Goal: Ask a question: Seek information or help from site administrators or community

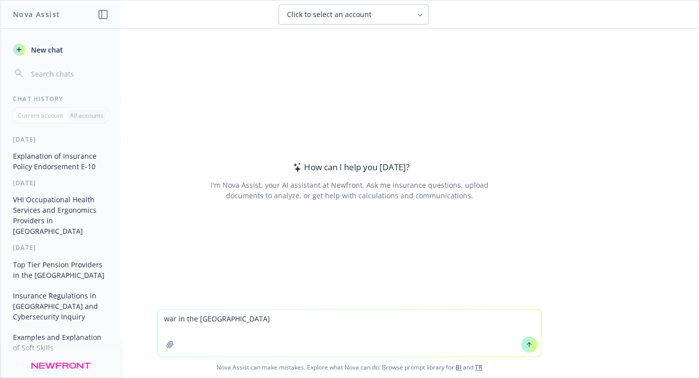
type textarea "war in the US"
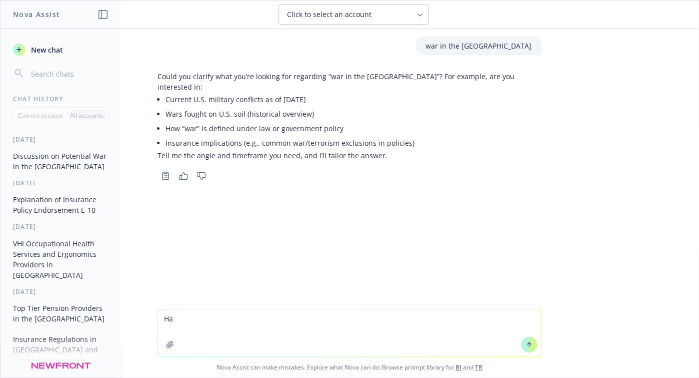
type textarea "H"
type textarea "What wars have taken place in the US?"
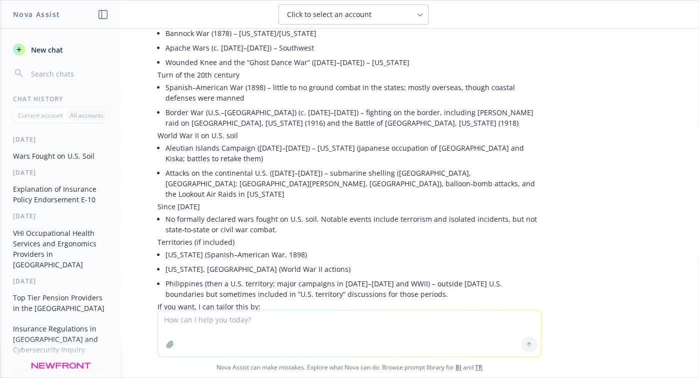
scroll to position [579, 0]
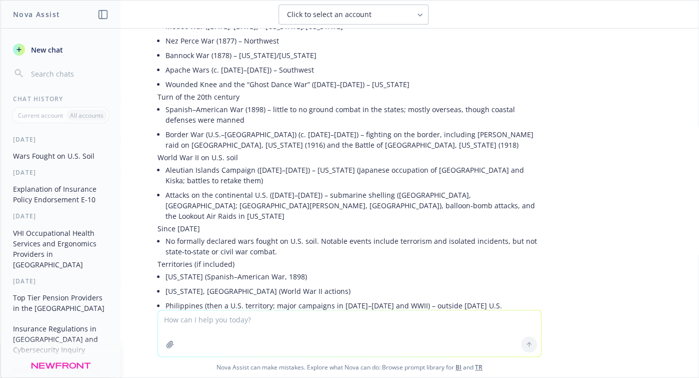
click at [311, 234] on li "No formally declared wars fought on U.S. soil. Notable events include terrorism…" at bounding box center [354, 246] width 376 height 25
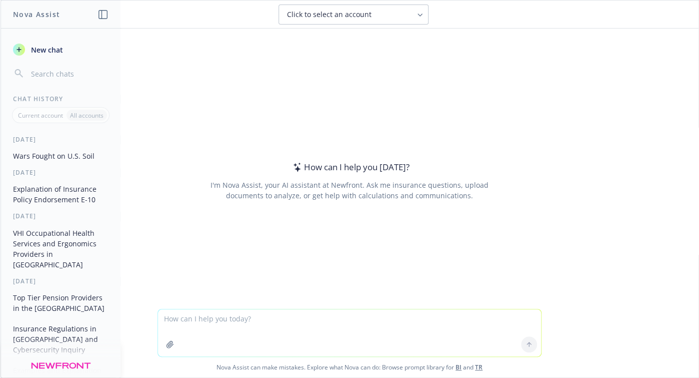
click at [246, 326] on textarea at bounding box center [349, 332] width 383 height 47
paste textarea "Following some research into Ireland’s legal requirements, I found that they cl…"
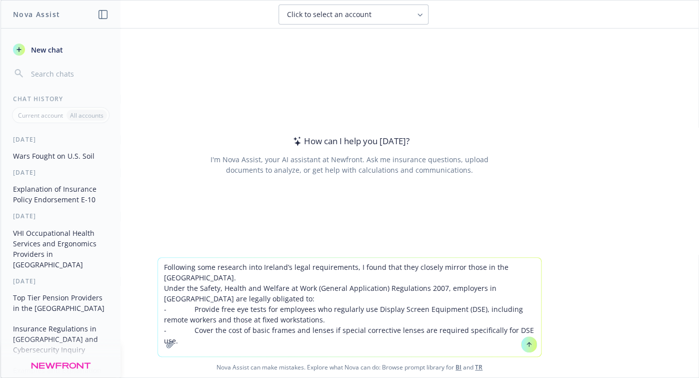
drag, startPoint x: 515, startPoint y: 266, endPoint x: 144, endPoint y: 178, distance: 381.7
click at [127, 262] on div "Following some research into Ireland’s legal requirements, I found that they cl…" at bounding box center [350, 317] width 698 height 120
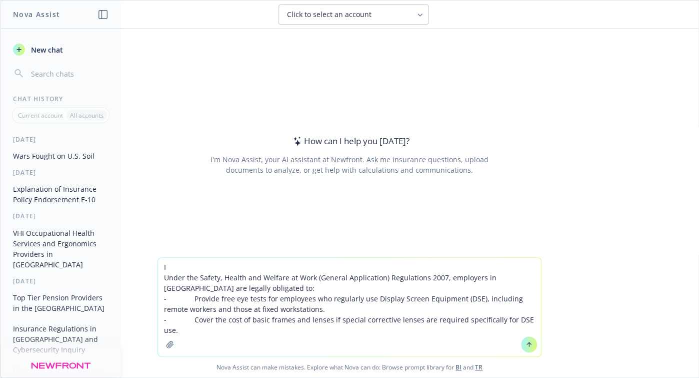
drag, startPoint x: 533, startPoint y: 318, endPoint x: 51, endPoint y: 260, distance: 485.8
click at [51, 260] on div "Nova Assist New chat Chat History Current account All accounts [DATE] Wars Foug…" at bounding box center [349, 189] width 699 height 378
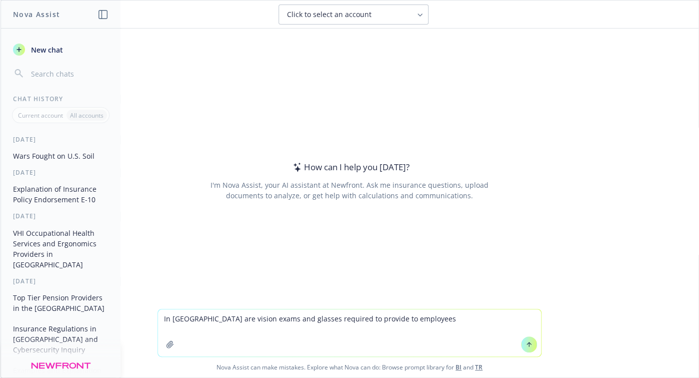
type textarea "In [GEOGRAPHIC_DATA] are vision exams and glasses required to provide to employ…"
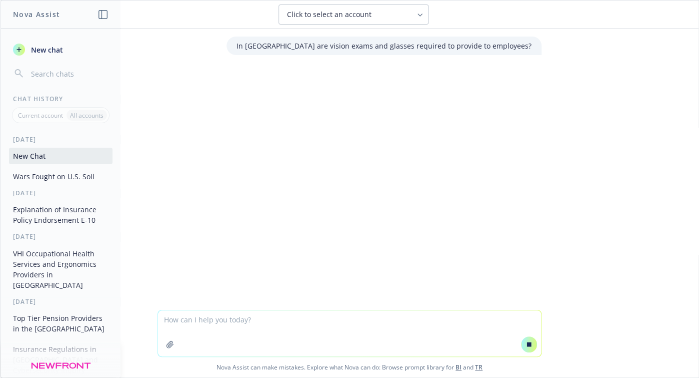
click at [367, 166] on div "In [GEOGRAPHIC_DATA] are vision exams and glasses required to provide to employ…" at bounding box center [350, 169] width 698 height 281
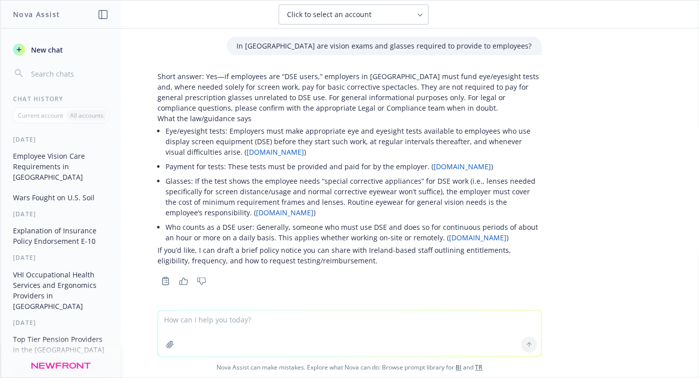
click at [632, 104] on div "In [GEOGRAPHIC_DATA] are vision exams and glasses required to provide to employ…" at bounding box center [350, 169] width 698 height 281
click at [1, 331] on div "Top Tier Pension Providers in the UK Insurance Regulations in [GEOGRAPHIC_DATA]…" at bounding box center [61, 381] width 120 height 100
